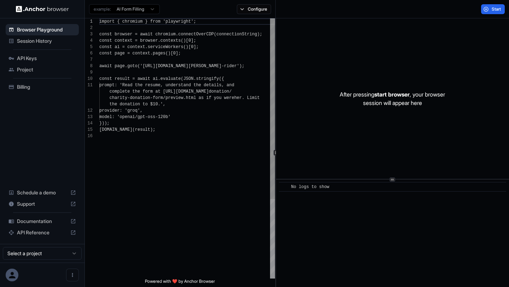
scroll to position [64, 0]
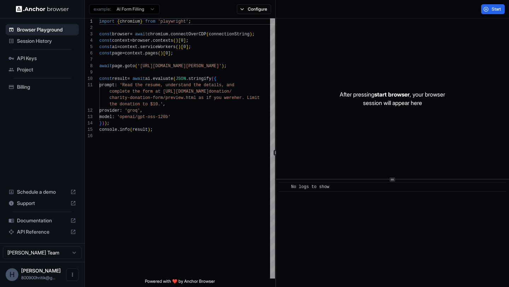
click at [20, 60] on span "API Keys" at bounding box center [46, 58] width 59 height 7
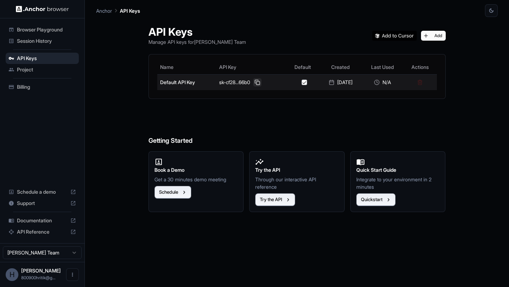
click at [254, 81] on button at bounding box center [257, 82] width 8 height 8
